Goal: Communication & Community: Answer question/provide support

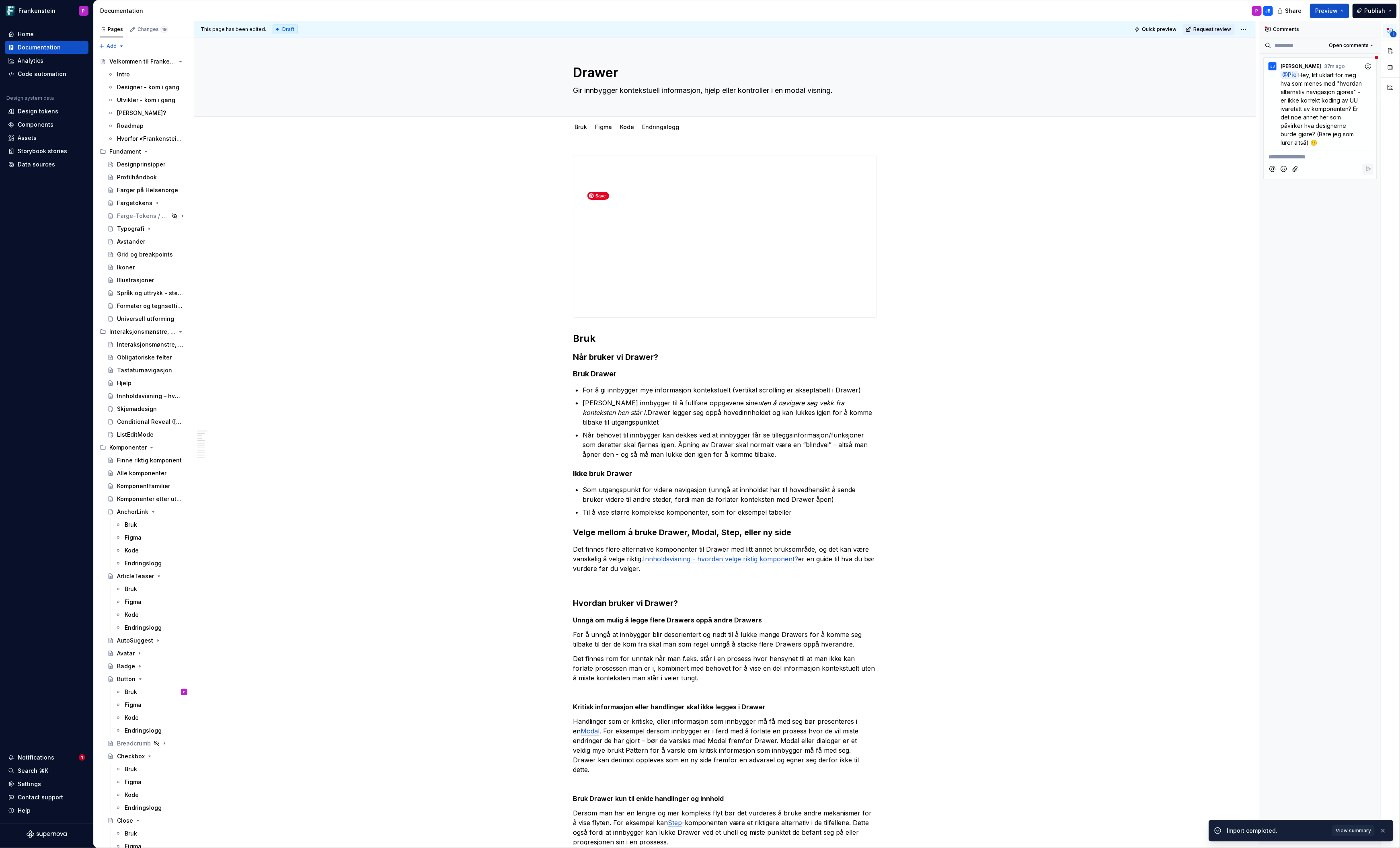
scroll to position [1, 0]
click at [1304, 117] on span "Hey, litt uklart for meg hva som menes med "hvordan alternativ navigasjon gjøre…" at bounding box center [1322, 109] width 83 height 74
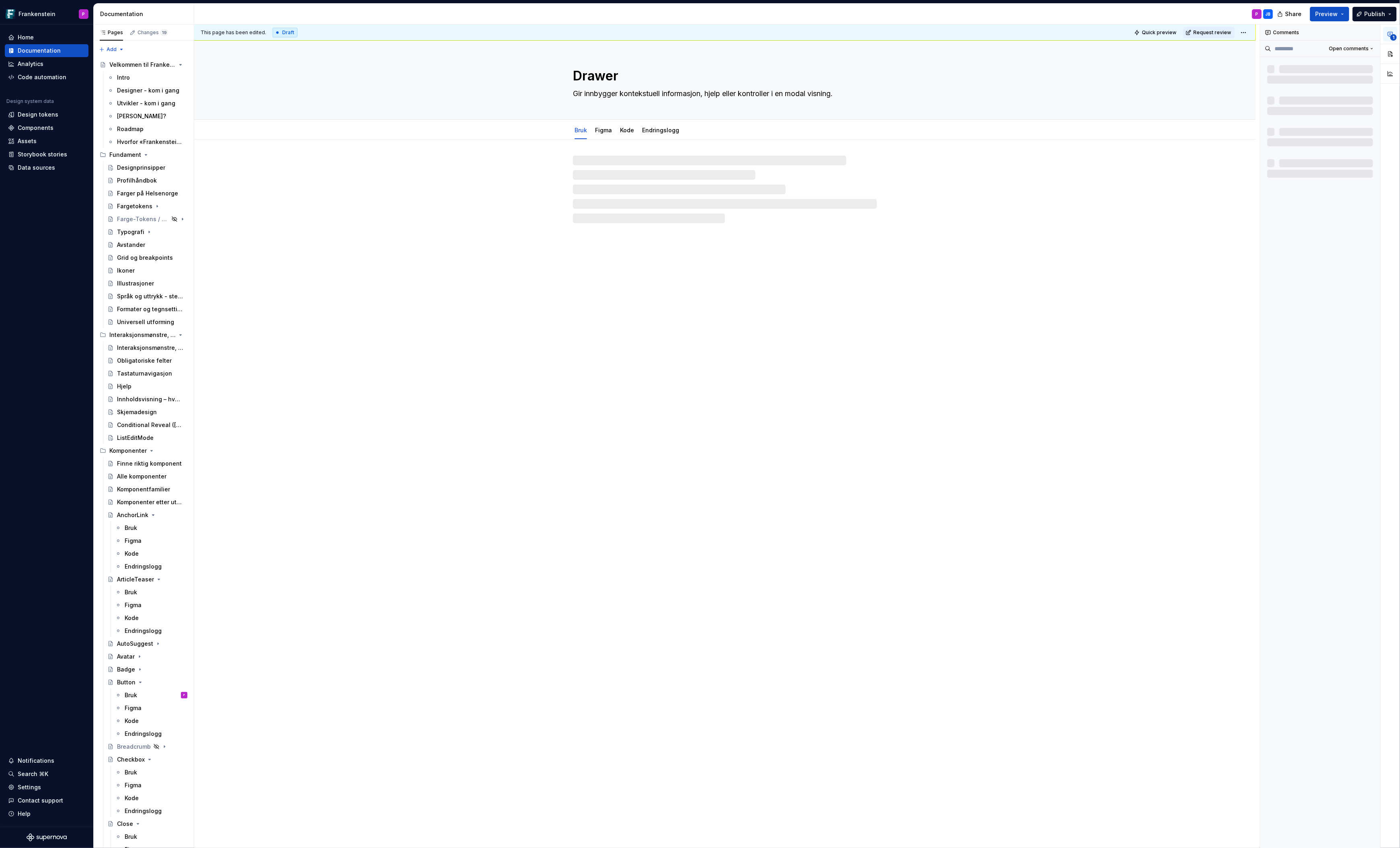
type textarea "*"
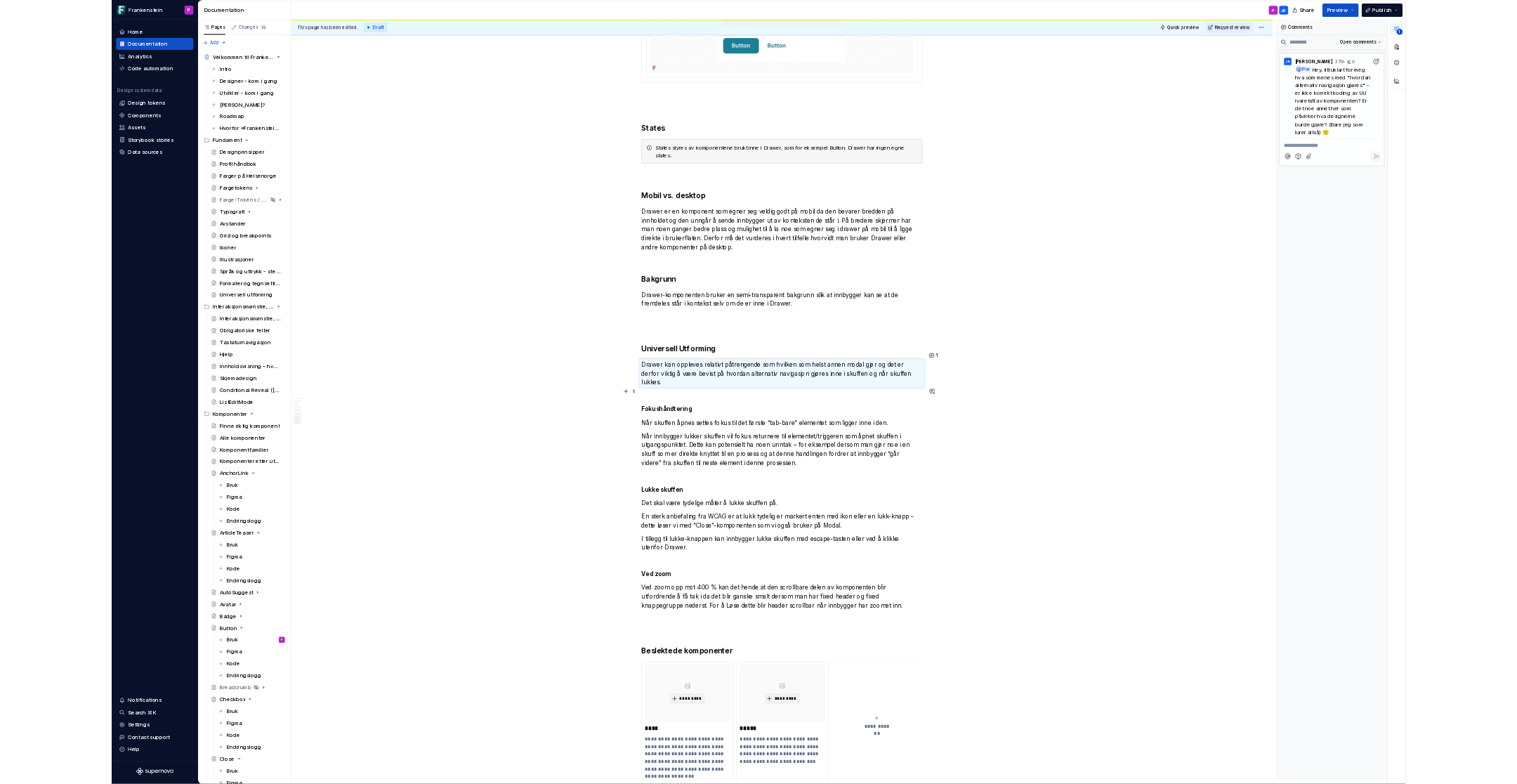
scroll to position [2768, 0]
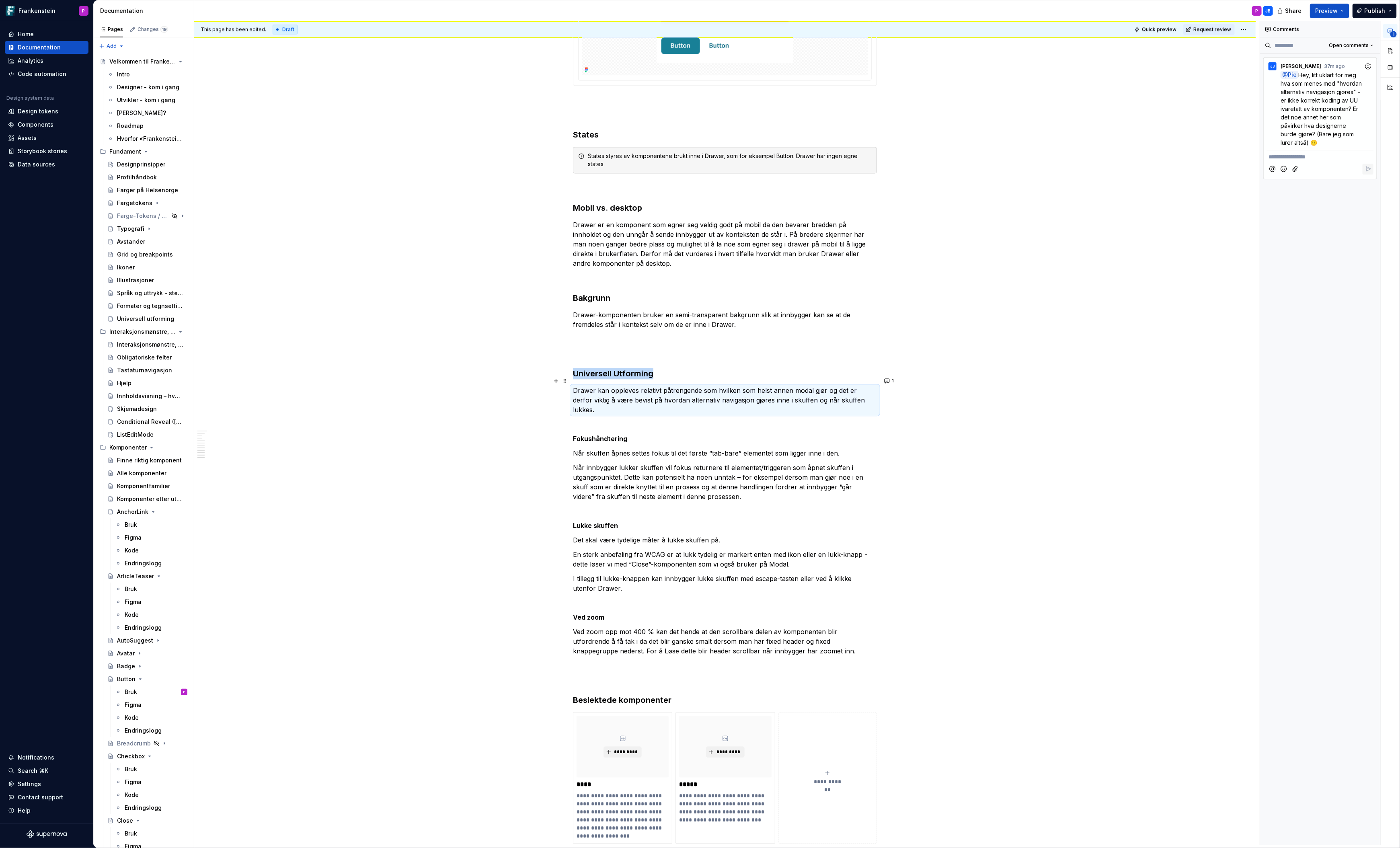
click at [817, 389] on p "Drawer kan oppleves relativt påtrengende som hvilken som helst annen modal gjør…" at bounding box center [724, 400] width 304 height 29
click at [890, 380] on button "1" at bounding box center [889, 381] width 16 height 11
click at [789, 522] on icon "Add emoji" at bounding box center [791, 520] width 8 height 8
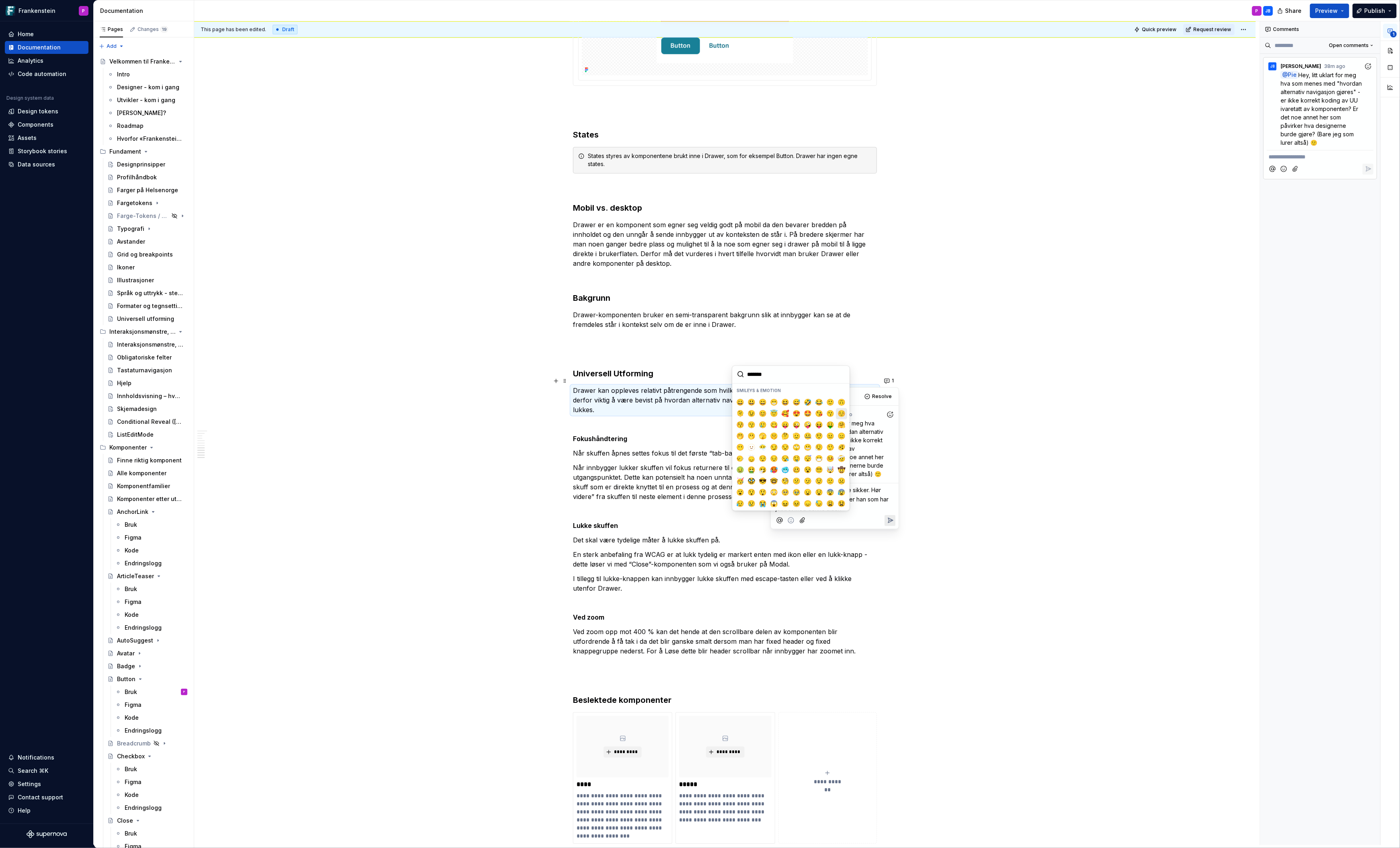
click at [843, 411] on span "☺️" at bounding box center [841, 414] width 7 height 8
click at [890, 519] on icon "Reply" at bounding box center [890, 520] width 8 height 8
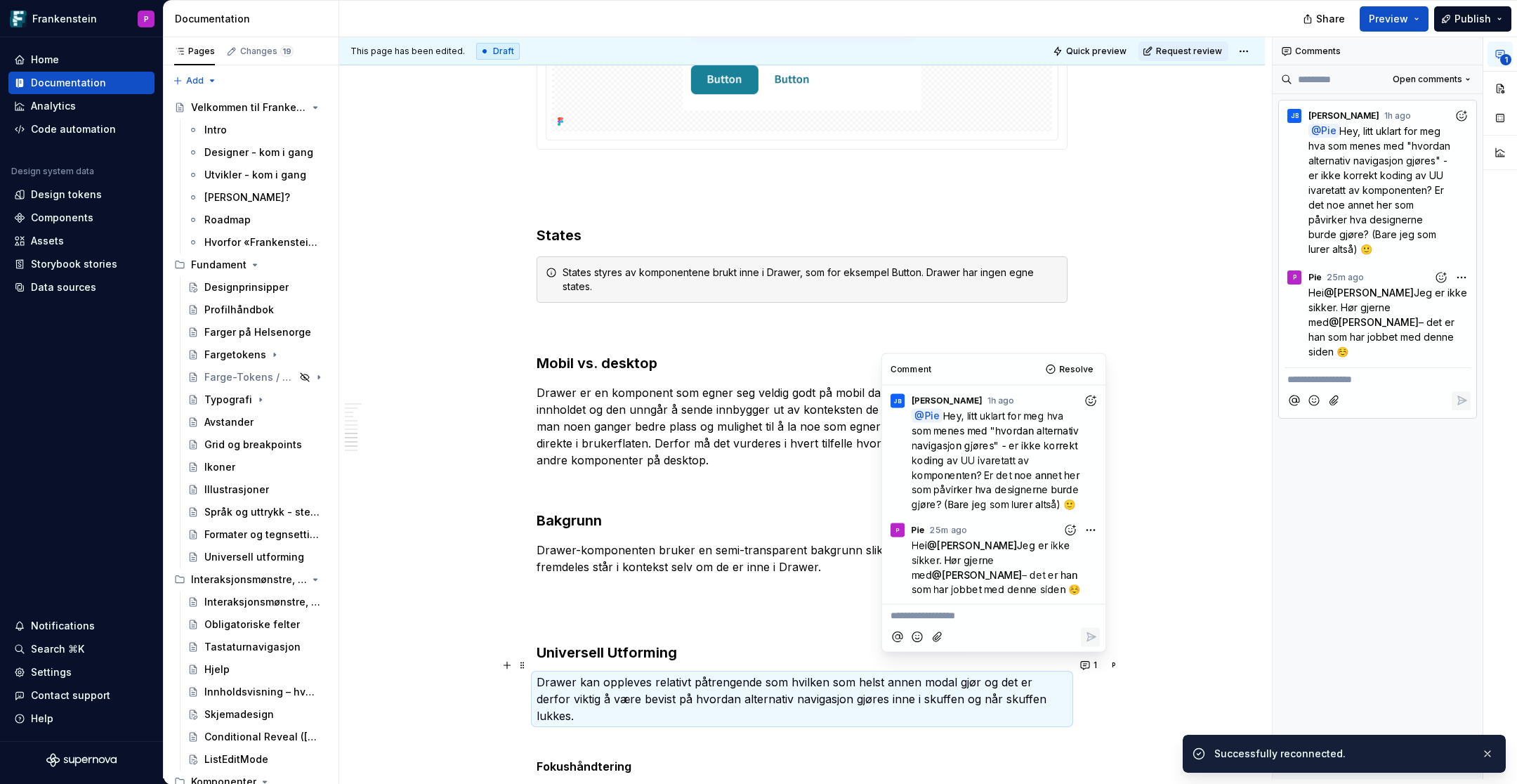
type textarea "*"
